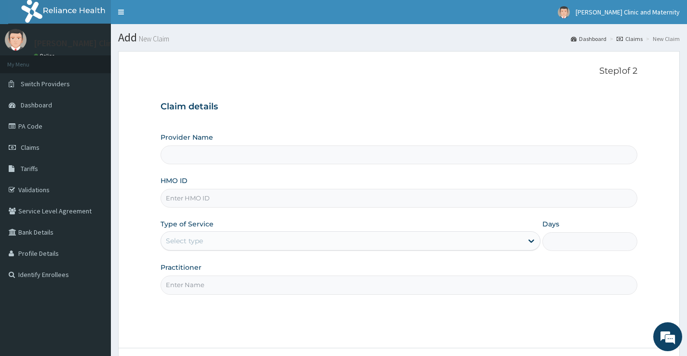
type input "[PERSON_NAME] Clinic and Maternity"
click at [201, 201] on input "HMO ID" at bounding box center [399, 198] width 477 height 19
paste input "DCO/10009/A"
type input "DCO/10009/A"
click at [193, 249] on div "Select type" at bounding box center [351, 240] width 380 height 19
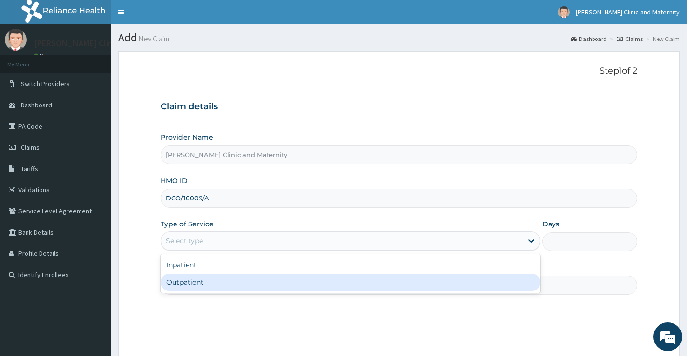
click at [196, 281] on div "Outpatient" at bounding box center [351, 282] width 380 height 17
type input "1"
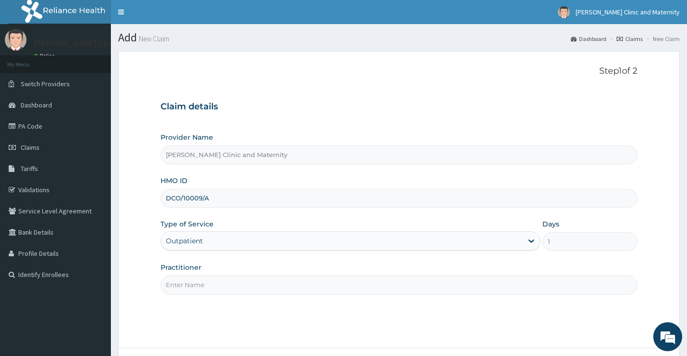
click at [196, 286] on input "Practitioner" at bounding box center [399, 285] width 477 height 19
type input "[PERSON_NAME]"
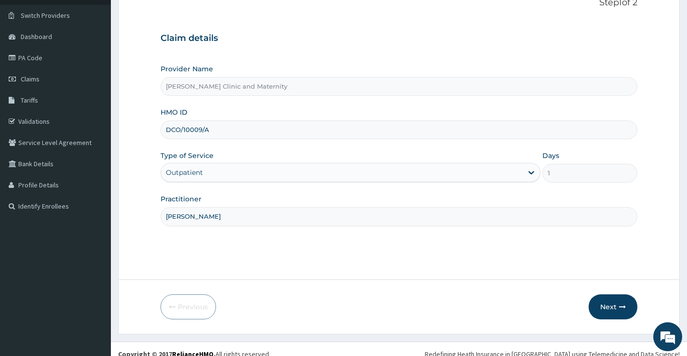
scroll to position [79, 0]
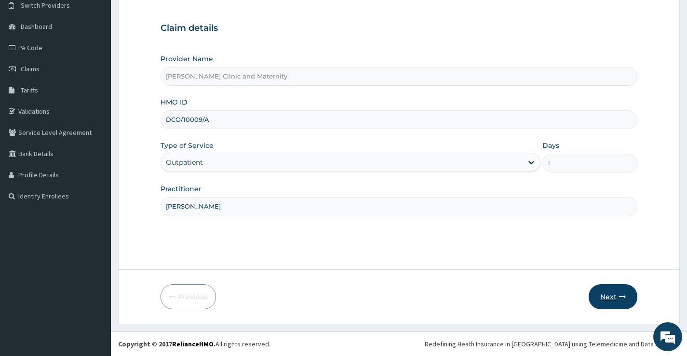
click at [613, 293] on button "Next" at bounding box center [613, 297] width 49 height 25
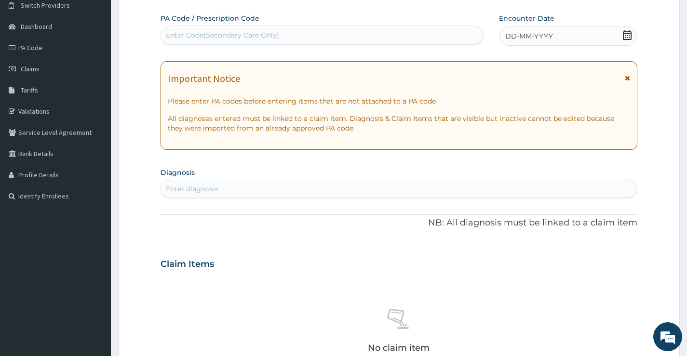
click at [242, 34] on div "Enter Code(Secondary Care Only)" at bounding box center [222, 35] width 113 height 10
type input "A"
type input "PA/ECC215"
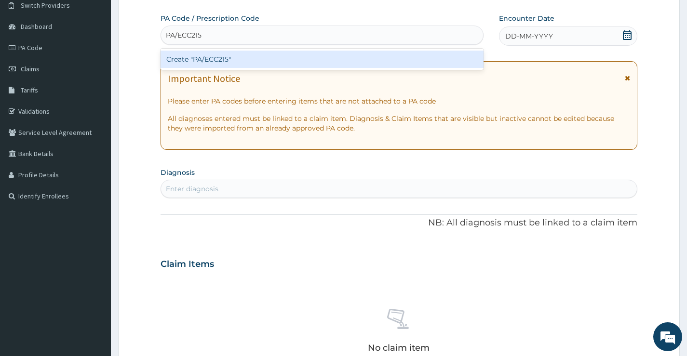
click at [256, 57] on div "Create "PA/ECC215"" at bounding box center [322, 59] width 323 height 17
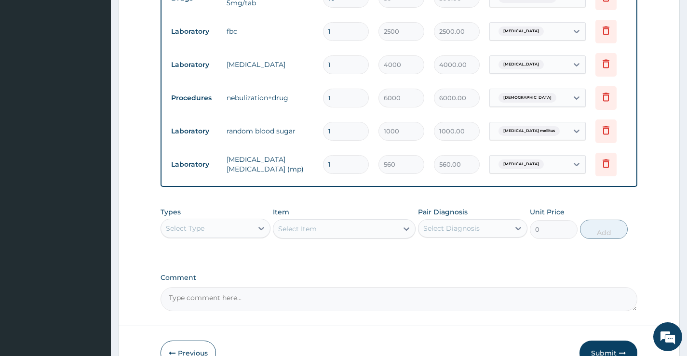
scroll to position [618, 0]
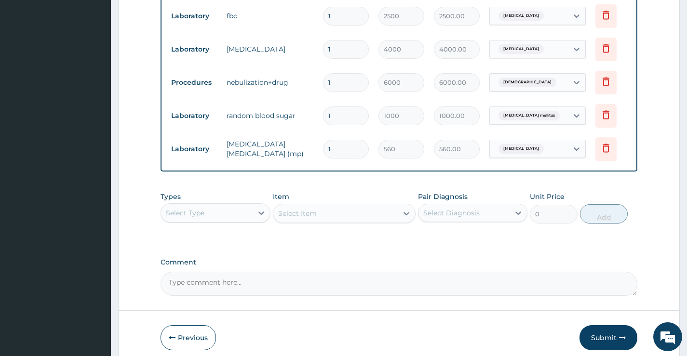
click at [335, 83] on input "1" at bounding box center [346, 82] width 46 height 19
type input "0.00"
type input "4"
type input "24000.00"
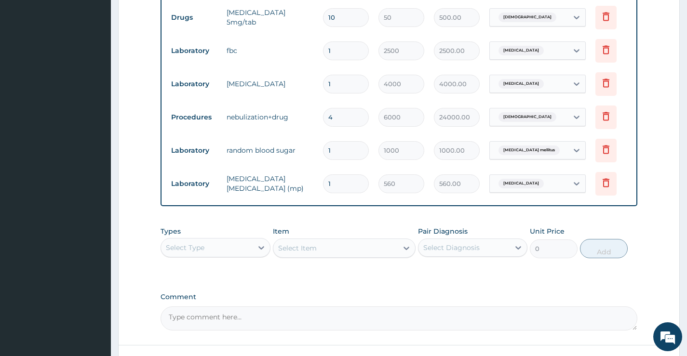
scroll to position [667, 0]
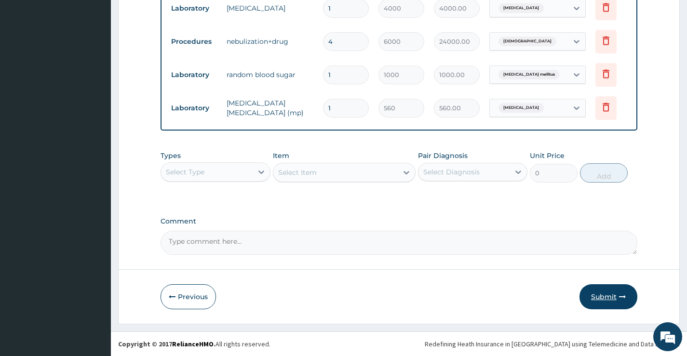
type input "4"
click at [600, 301] on button "Submit" at bounding box center [609, 297] width 58 height 25
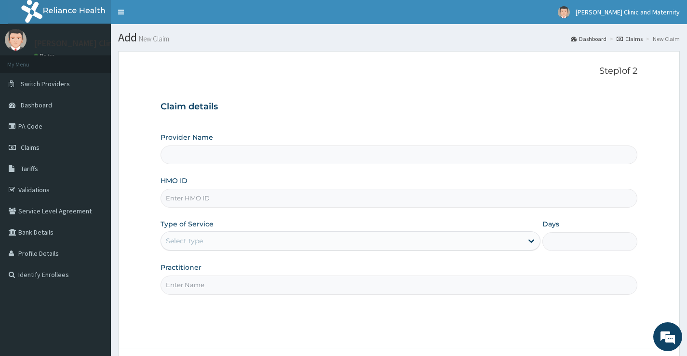
click at [171, 200] on input "HMO ID" at bounding box center [399, 198] width 477 height 19
type input "[PERSON_NAME] Clinic and Maternity"
paste input "DCO/10009/A"
type input "DCO/10009/A"
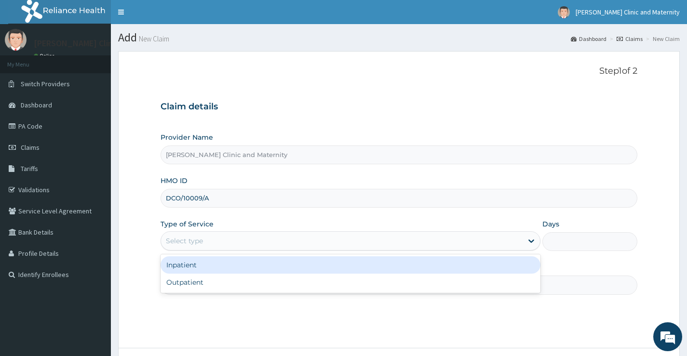
click at [193, 242] on div "Select type" at bounding box center [184, 241] width 37 height 10
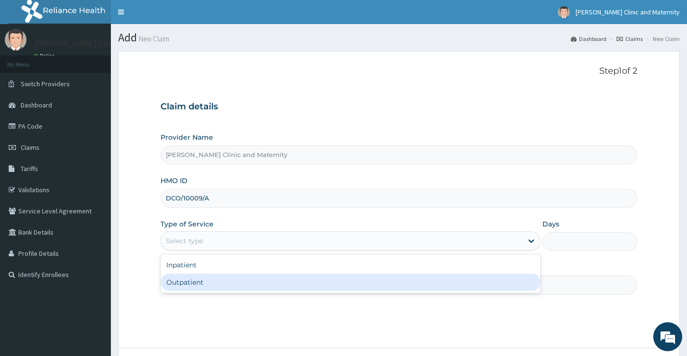
click at [195, 287] on div "Outpatient" at bounding box center [351, 282] width 380 height 17
type input "1"
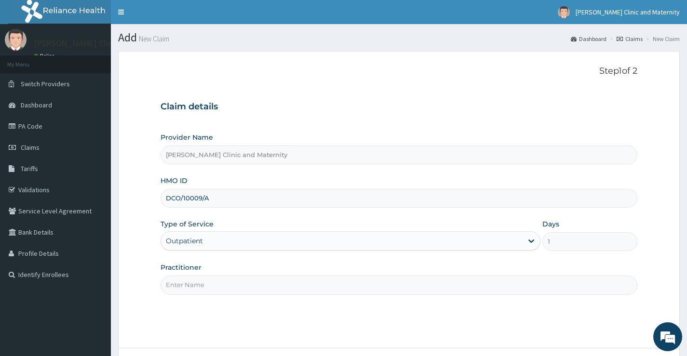
click at [180, 287] on input "Practitioner" at bounding box center [399, 285] width 477 height 19
type input "[PERSON_NAME]"
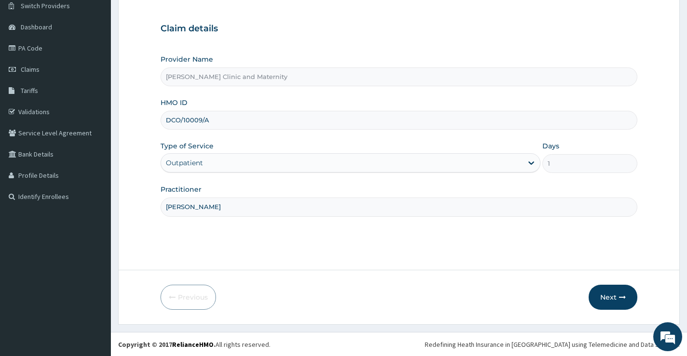
scroll to position [79, 0]
click at [610, 293] on button "Next" at bounding box center [613, 297] width 49 height 25
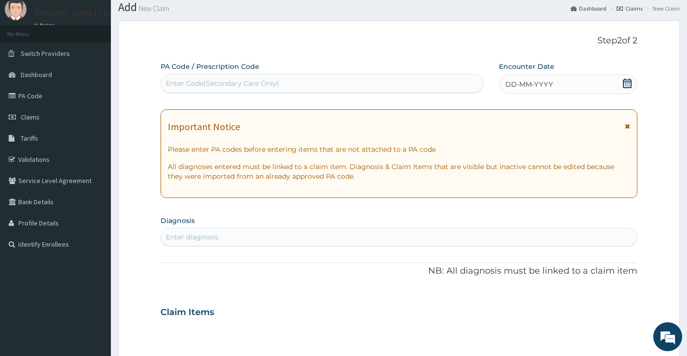
scroll to position [0, 0]
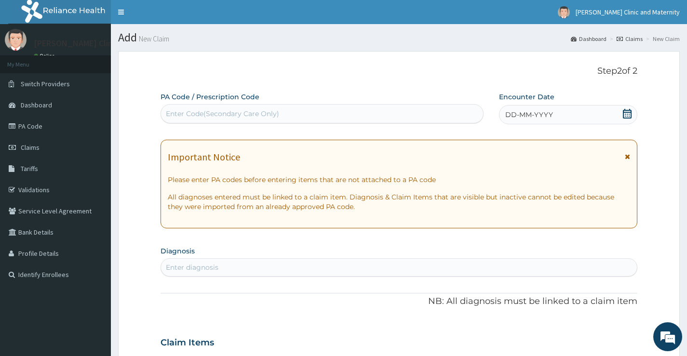
click at [244, 113] on div "Enter Code(Secondary Care Only)" at bounding box center [222, 114] width 113 height 10
type input "PA/9EF911"
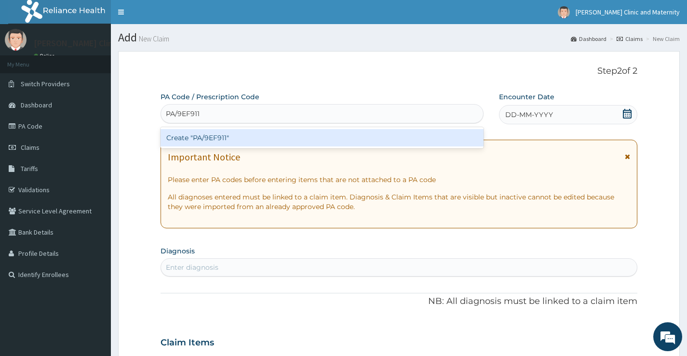
click at [247, 137] on div "Create "PA/9EF911"" at bounding box center [322, 137] width 323 height 17
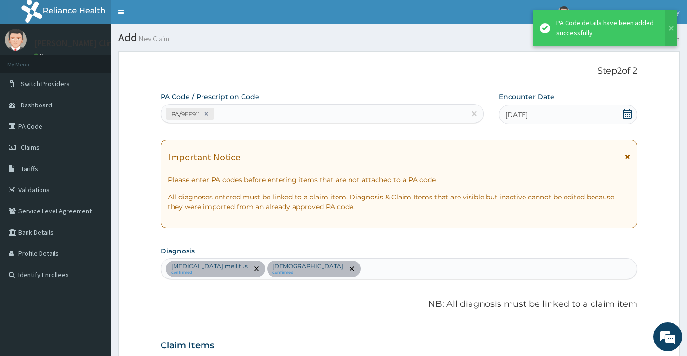
scroll to position [257, 0]
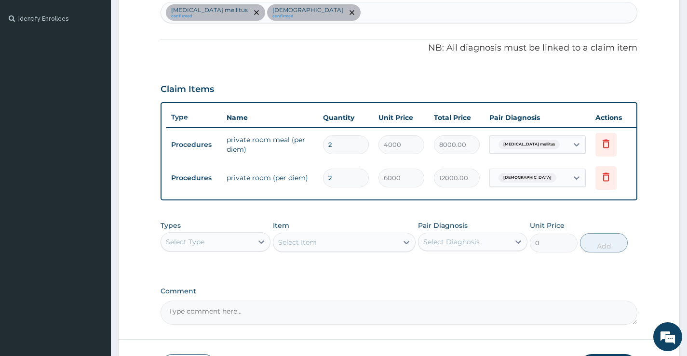
click at [276, 179] on td "private room (per diem)" at bounding box center [270, 177] width 96 height 19
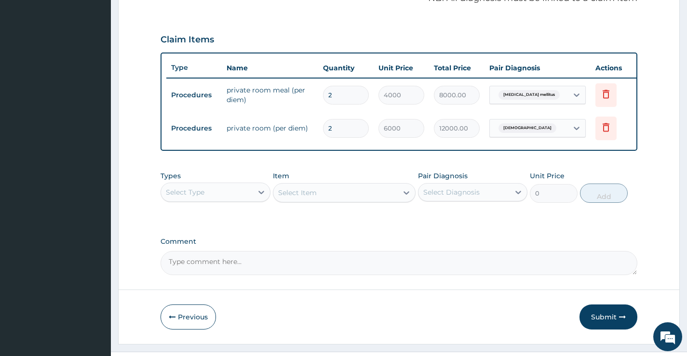
scroll to position [334, 0]
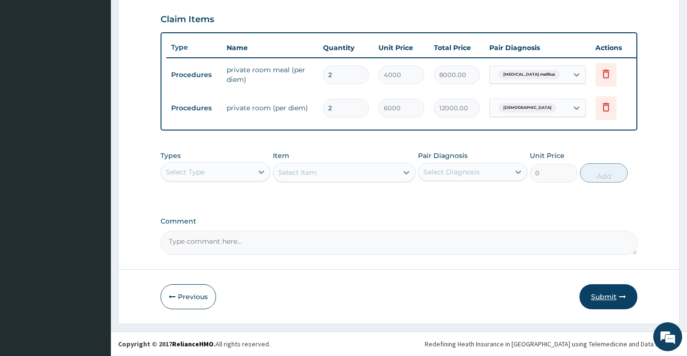
click at [603, 297] on button "Submit" at bounding box center [609, 297] width 58 height 25
